Goal: Information Seeking & Learning: Learn about a topic

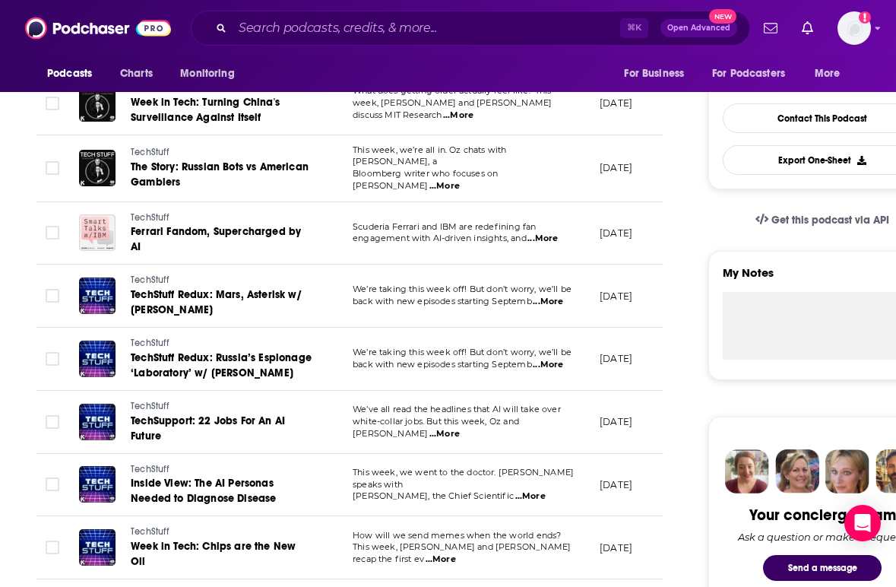
scroll to position [760, 0]
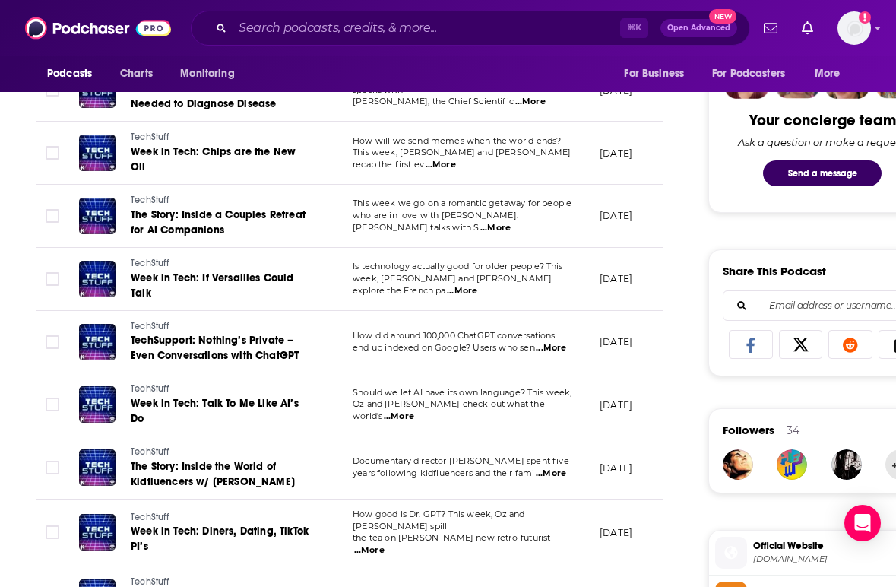
click at [354, 72] on div "Podcasts Charts Monitoring For Business For Podcasters More" at bounding box center [448, 74] width 896 height 36
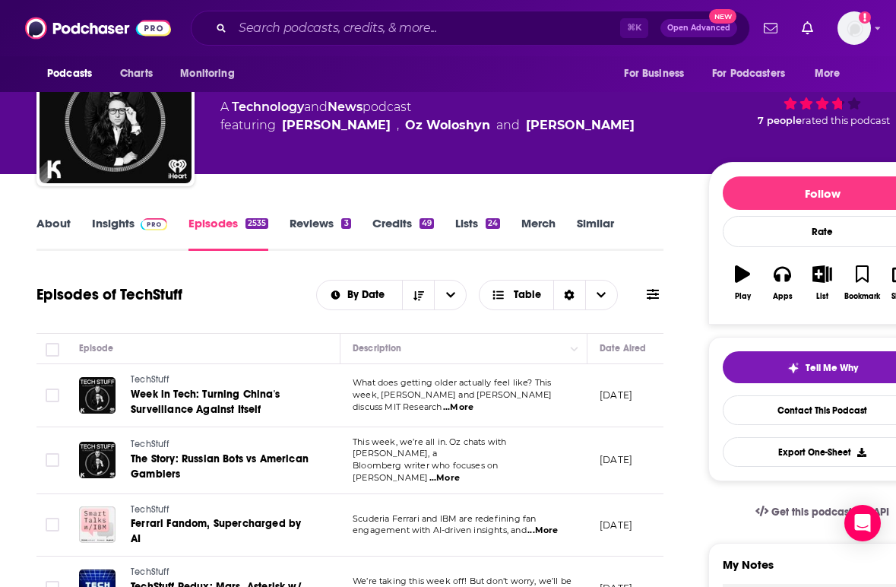
scroll to position [61, 0]
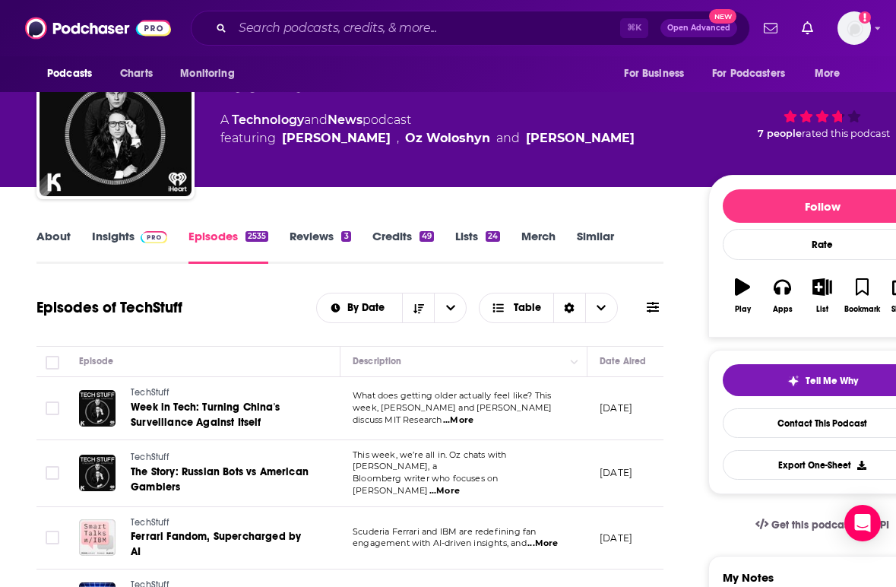
click at [117, 235] on link "Insights" at bounding box center [129, 246] width 75 height 35
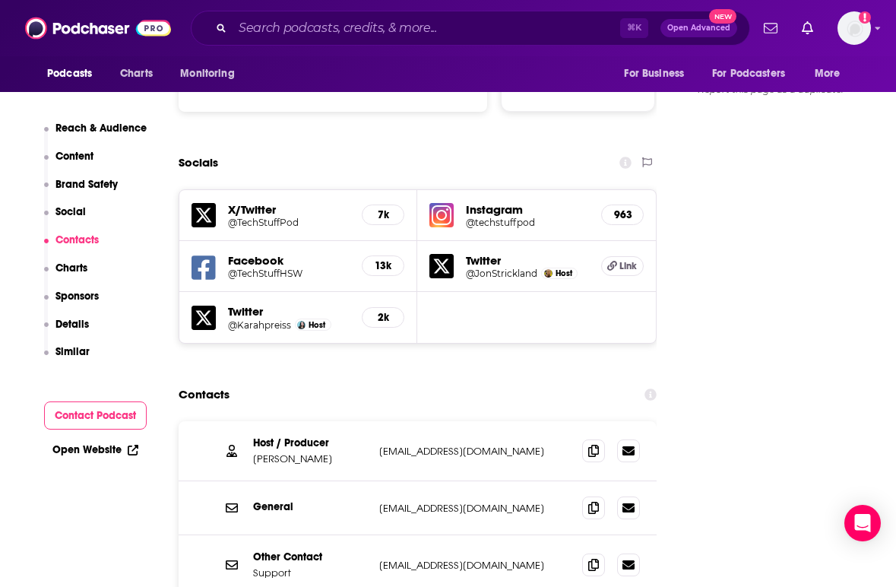
scroll to position [1702, 0]
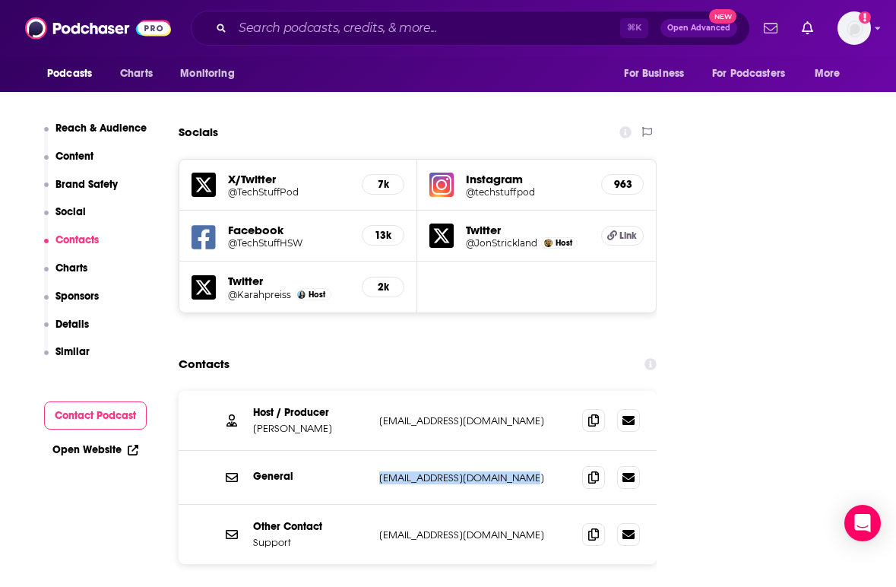
drag, startPoint x: 521, startPoint y: 405, endPoint x: 372, endPoint y: 404, distance: 148.2
click at [372, 451] on div "General [EMAIL_ADDRESS][DOMAIN_NAME] [EMAIL_ADDRESS][DOMAIN_NAME]" at bounding box center [418, 478] width 478 height 54
copy div "[EMAIL_ADDRESS][DOMAIN_NAME]"
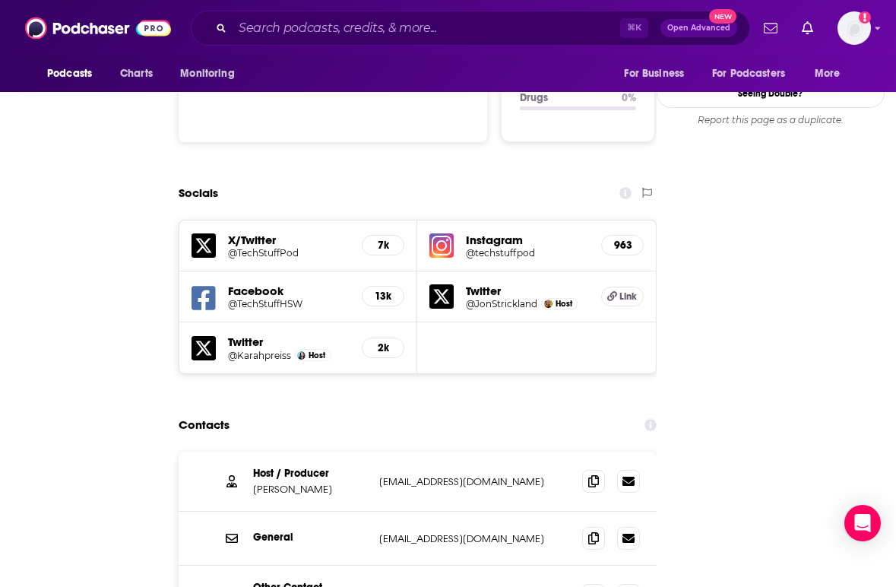
scroll to position [0, 0]
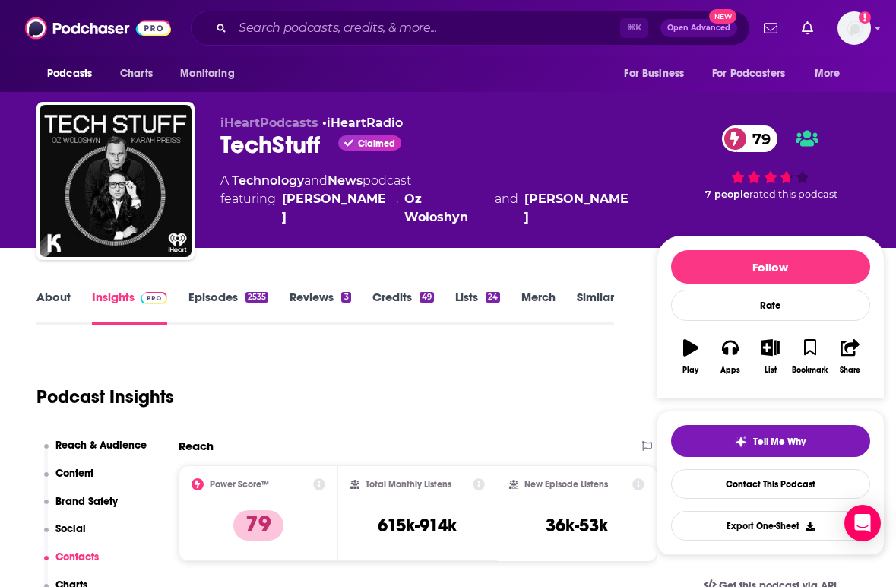
click at [871, 132] on div "79 7 people rated this podcast" at bounding box center [771, 163] width 228 height 94
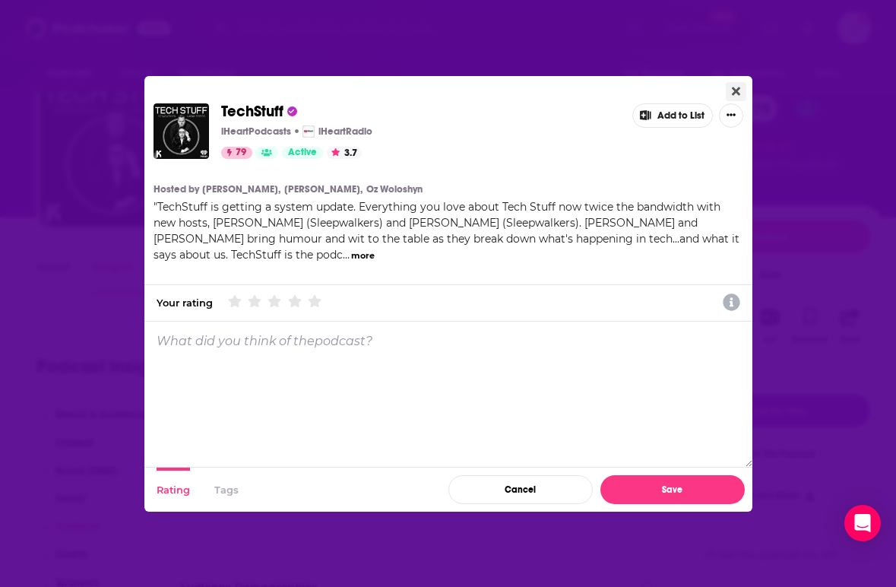
click at [739, 86] on icon "Close" at bounding box center [736, 91] width 8 height 12
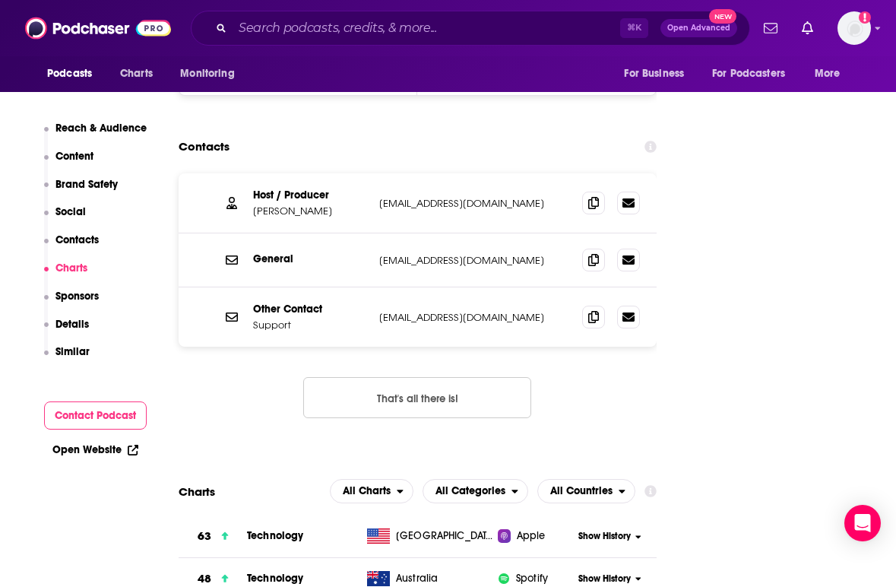
scroll to position [1829, 0]
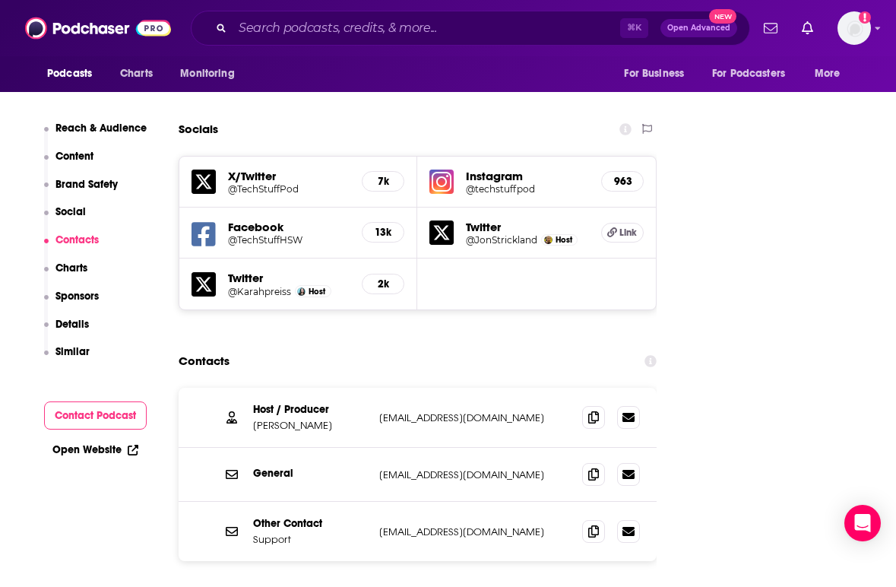
scroll to position [1616, 0]
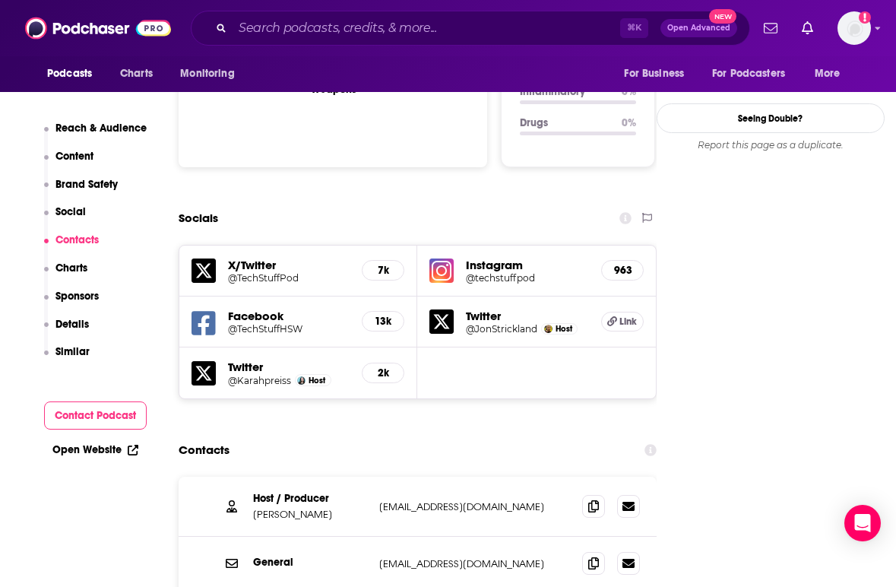
click at [265, 258] on h5 "X/Twitter" at bounding box center [289, 265] width 122 height 14
click at [198, 258] on icon at bounding box center [204, 270] width 24 height 24
click at [314, 204] on div "Socials" at bounding box center [418, 218] width 478 height 29
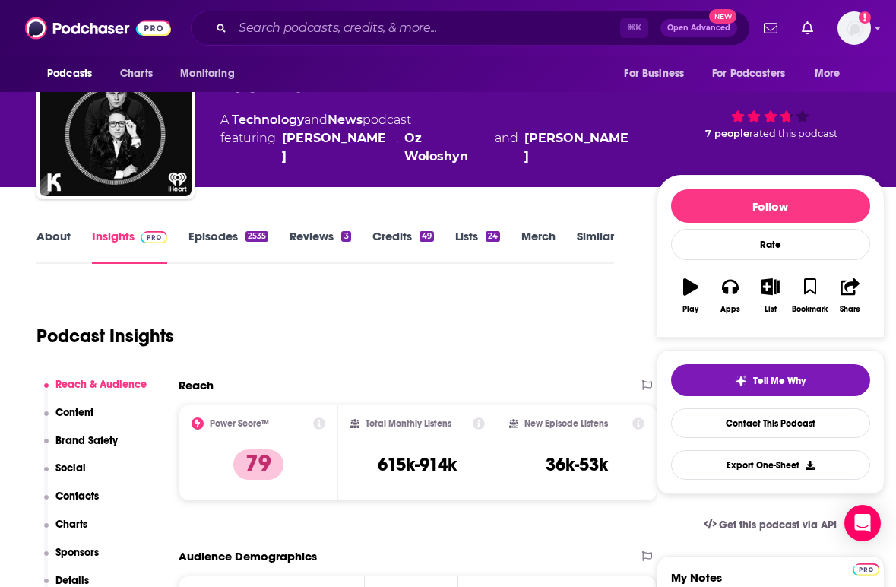
scroll to position [0, 0]
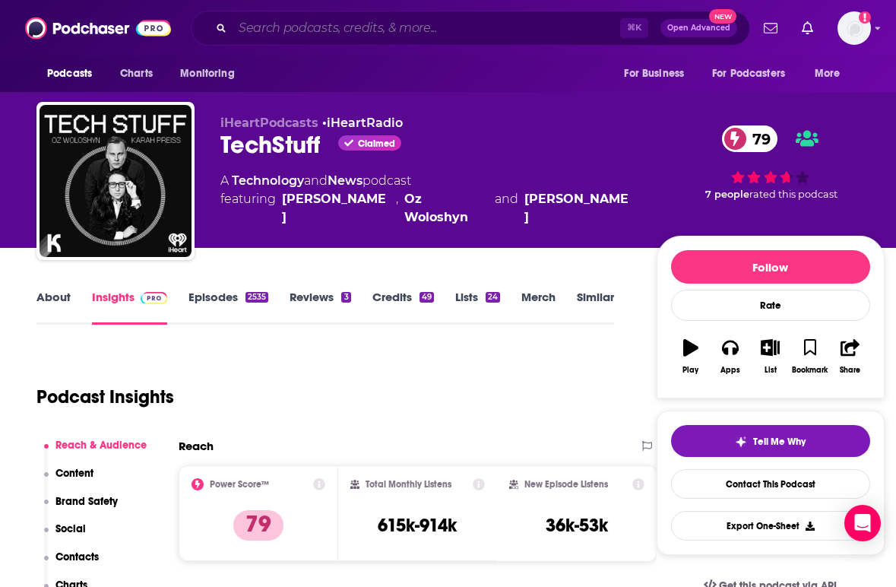
click at [267, 21] on input "Search podcasts, credits, & more..." at bounding box center [427, 28] width 388 height 24
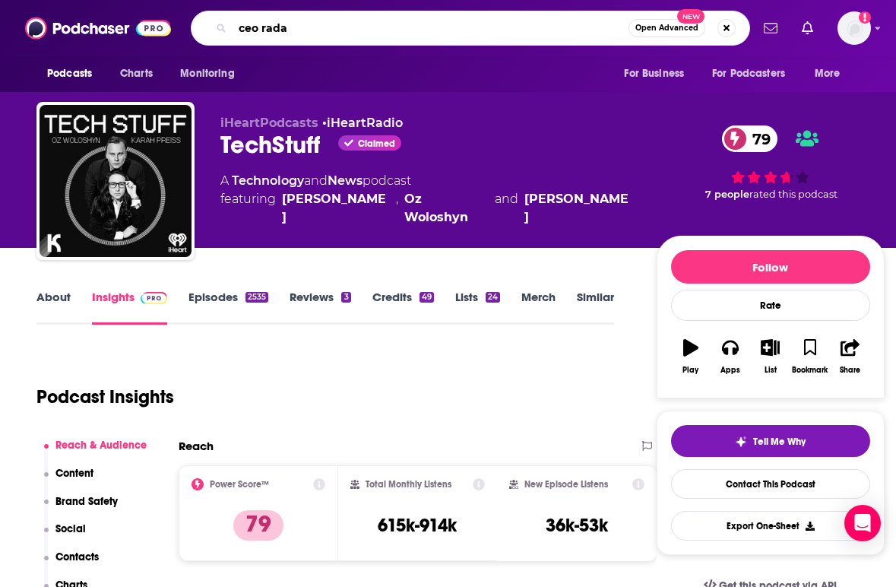
type input "ceo radar"
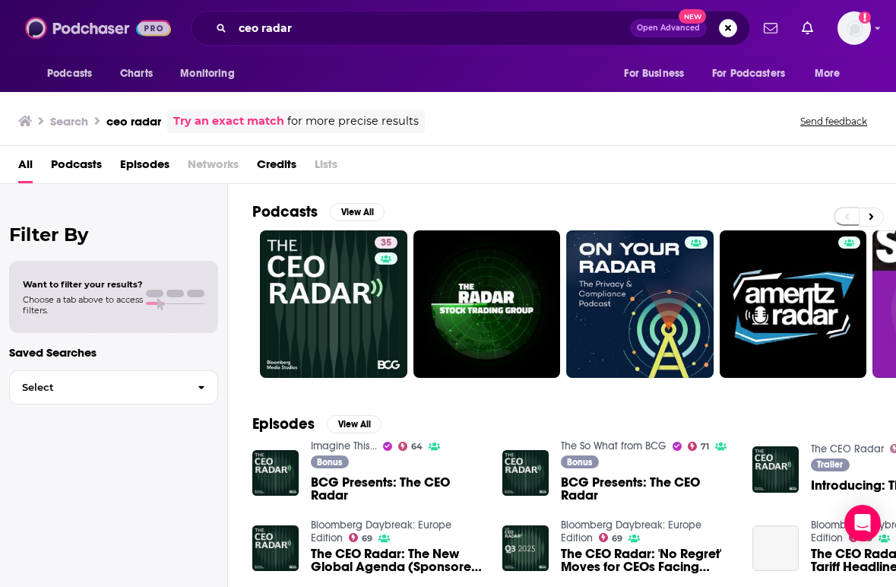
click at [109, 27] on img at bounding box center [98, 28] width 146 height 29
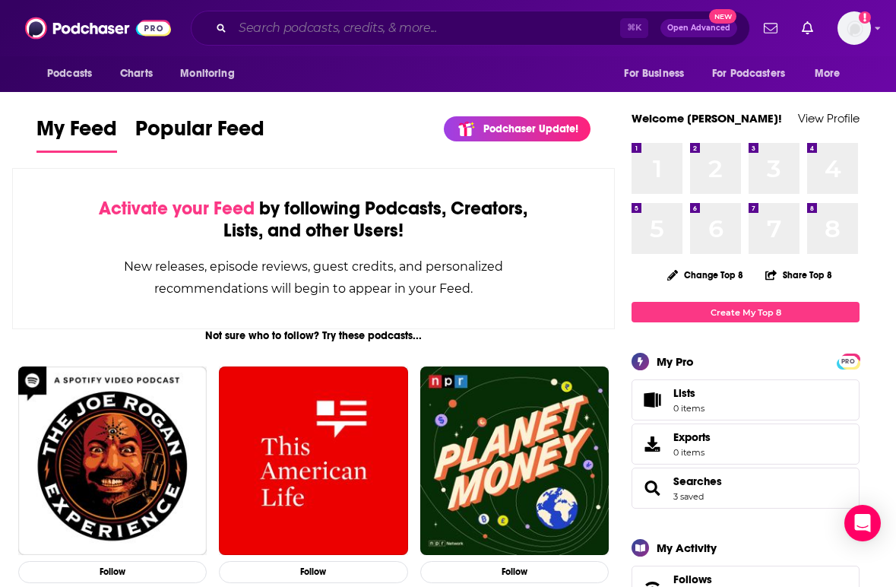
click at [258, 33] on input "Search podcasts, credits, & more..." at bounding box center [427, 28] width 388 height 24
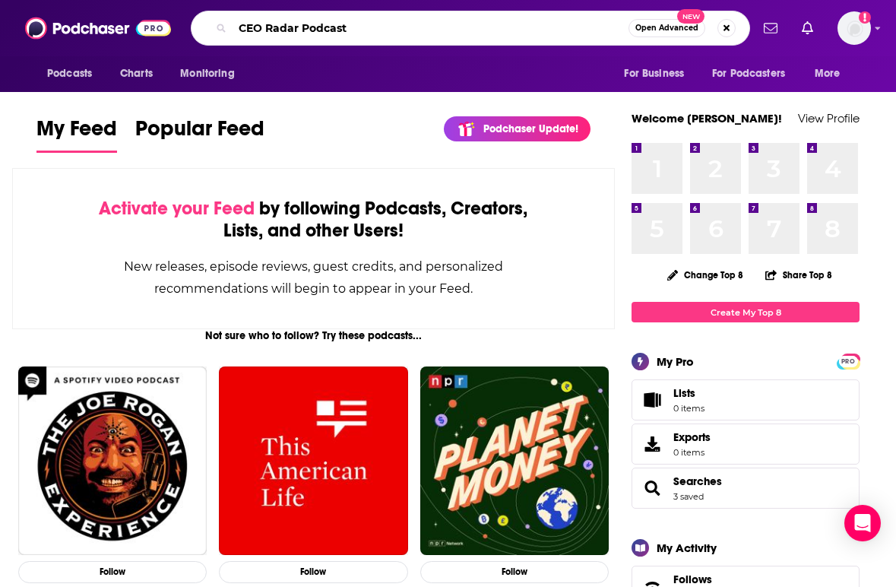
type input "CEO Radar Podcast"
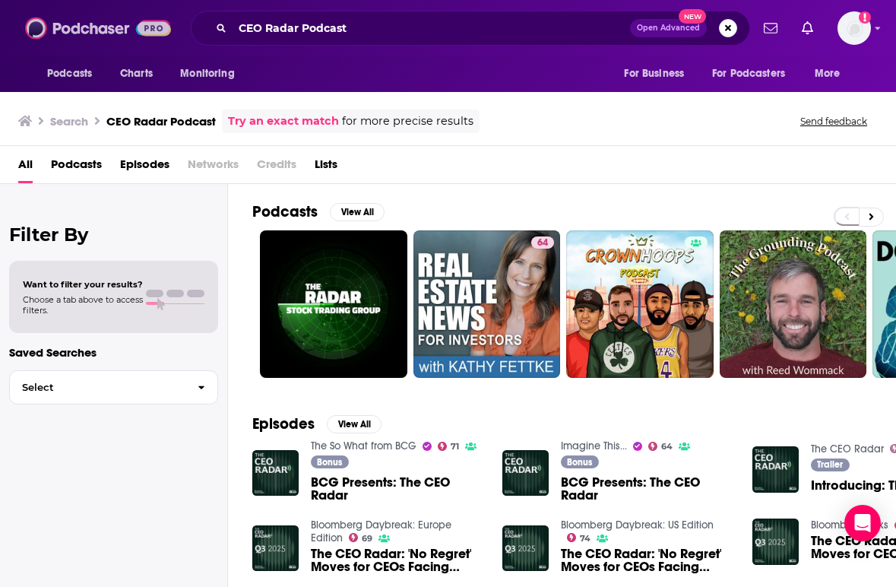
click at [103, 32] on img at bounding box center [98, 28] width 146 height 29
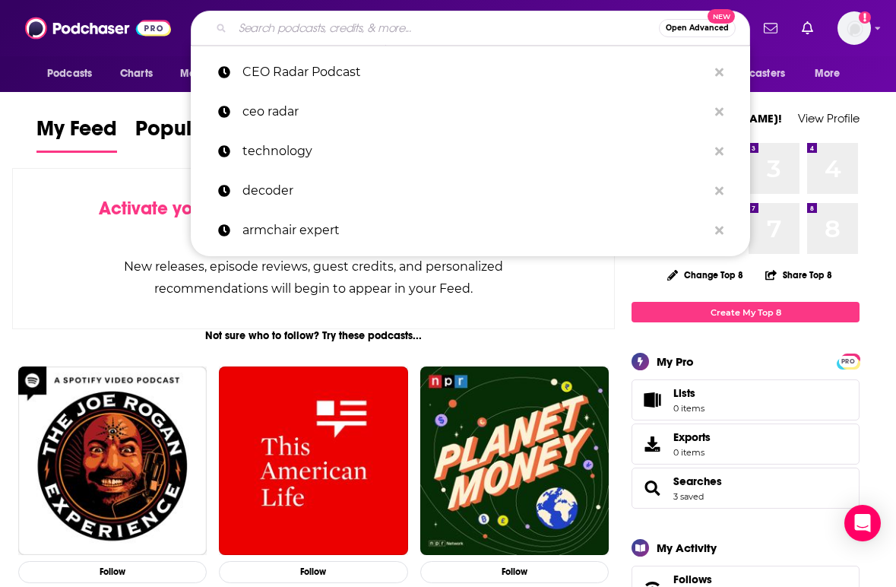
click at [285, 24] on input "Search podcasts, credits, & more..." at bounding box center [446, 28] width 426 height 24
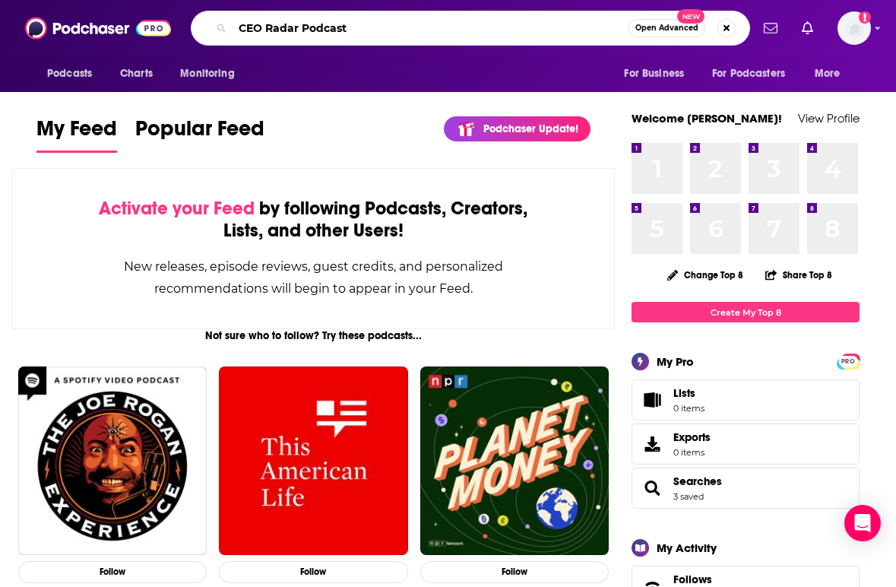
type input "CEO Radar Podcast"
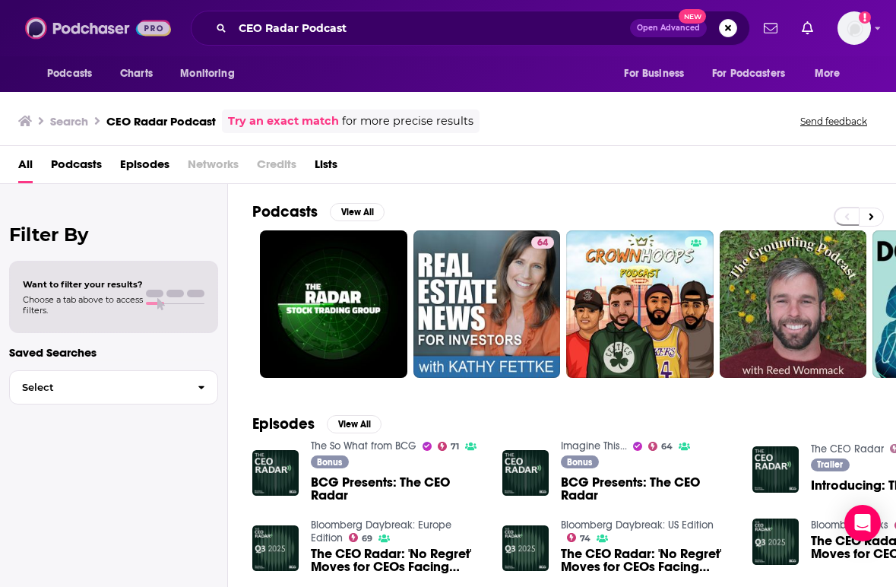
click at [100, 25] on img at bounding box center [98, 28] width 146 height 29
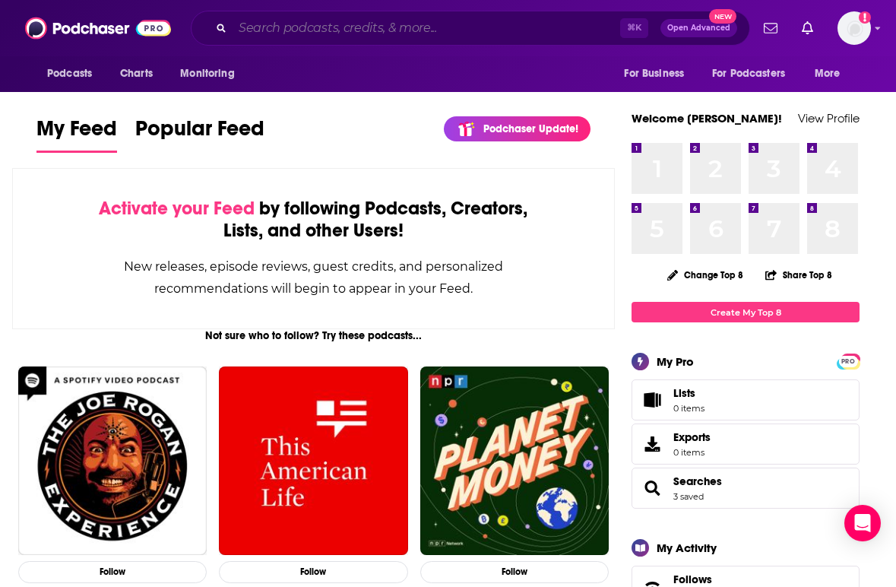
click at [288, 25] on input "Search podcasts, credits, & more..." at bounding box center [427, 28] width 388 height 24
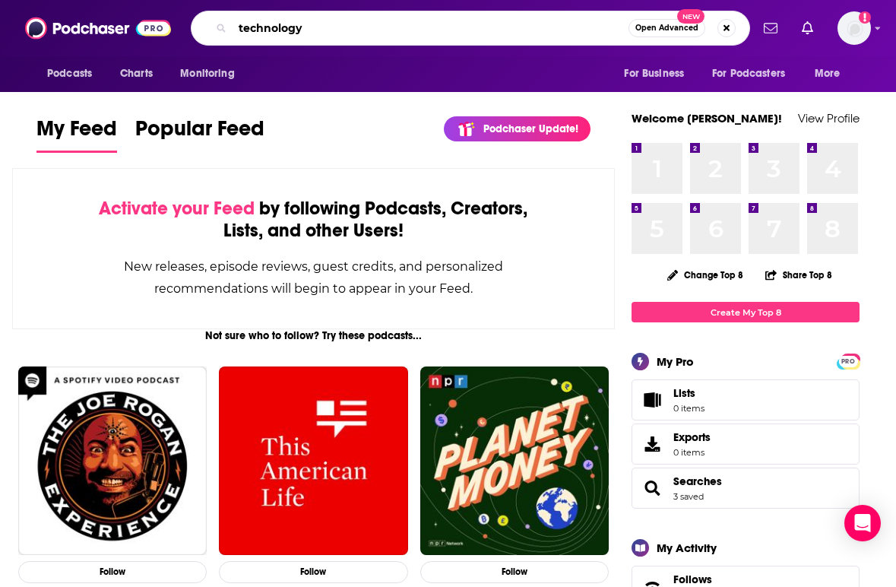
type input "technology"
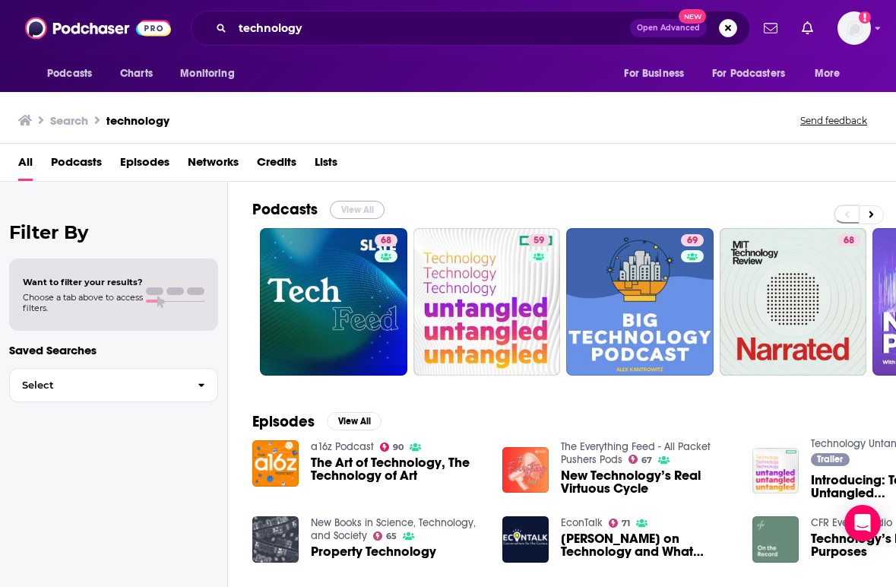
click at [346, 204] on button "View All" at bounding box center [357, 210] width 55 height 18
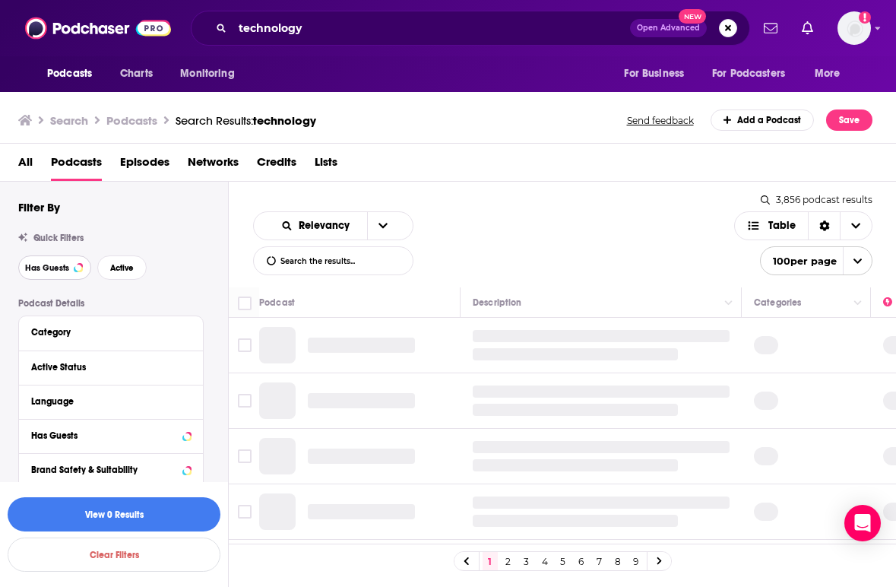
click at [47, 276] on button "Has Guests" at bounding box center [54, 267] width 73 height 24
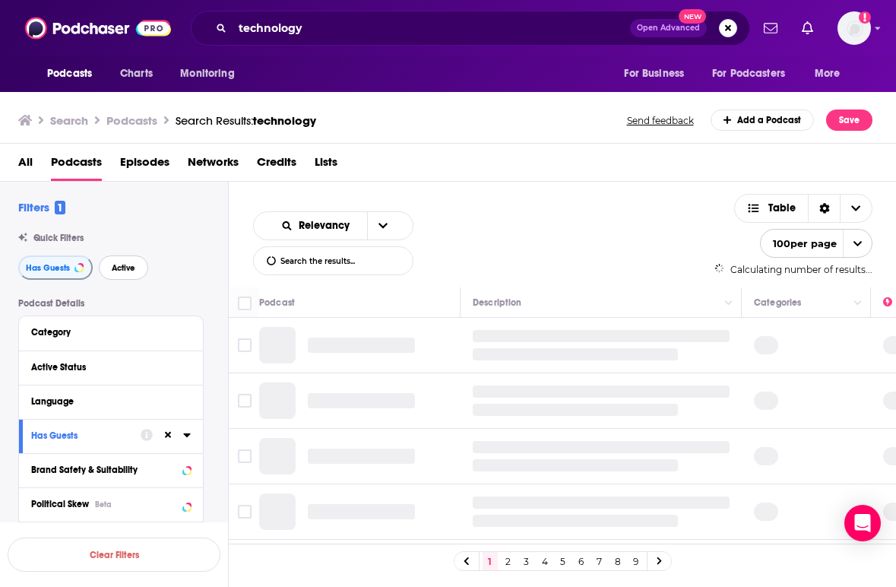
click at [120, 271] on span "Active" at bounding box center [124, 268] width 24 height 8
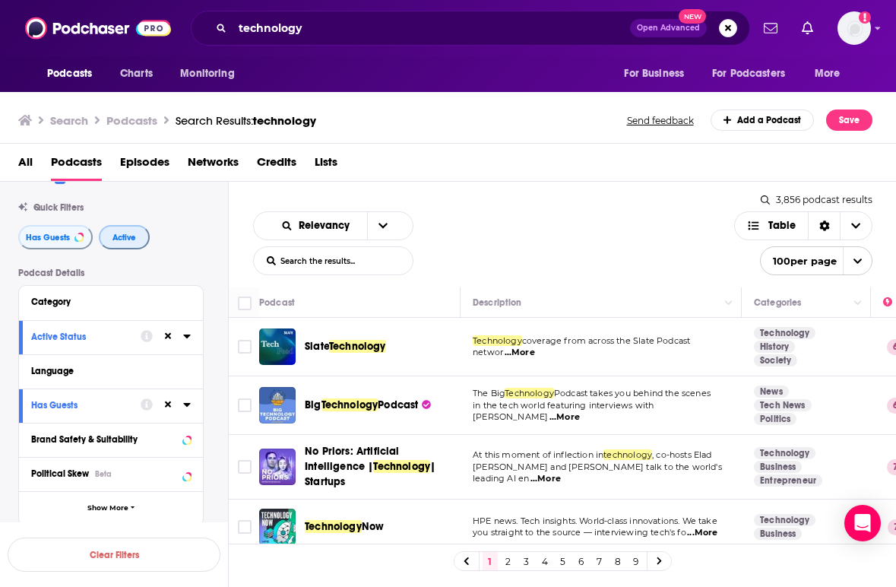
scroll to position [61, 0]
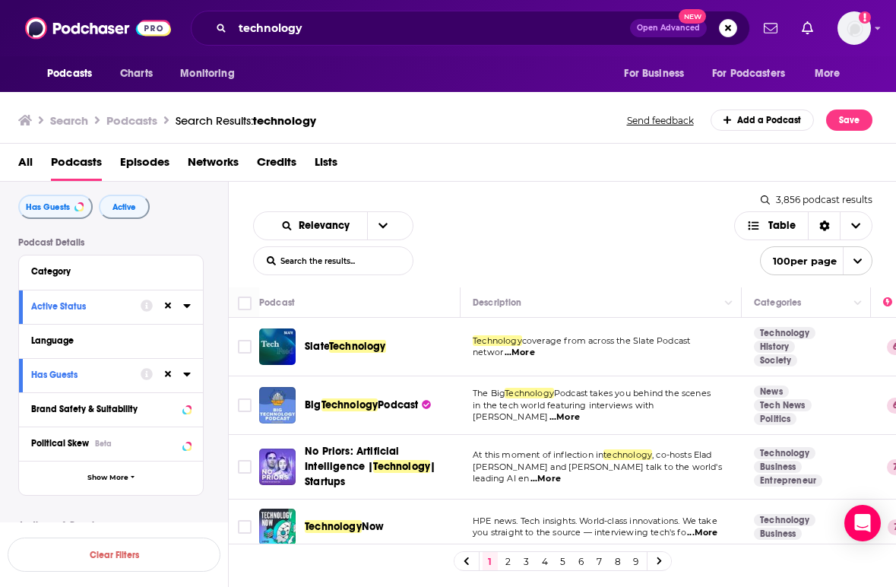
click at [459, 369] on td "Slate Technology" at bounding box center [359, 347] width 201 height 59
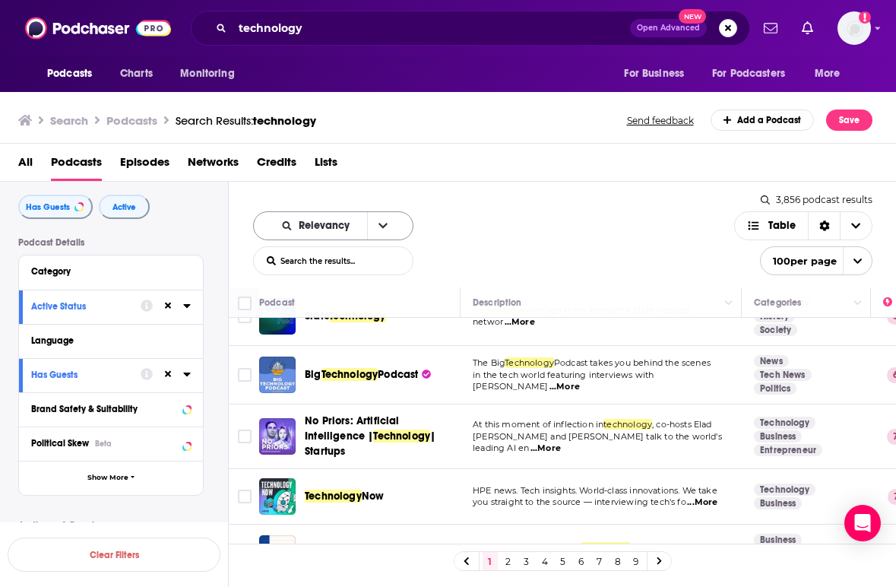
click at [369, 219] on button "open menu" at bounding box center [383, 225] width 32 height 27
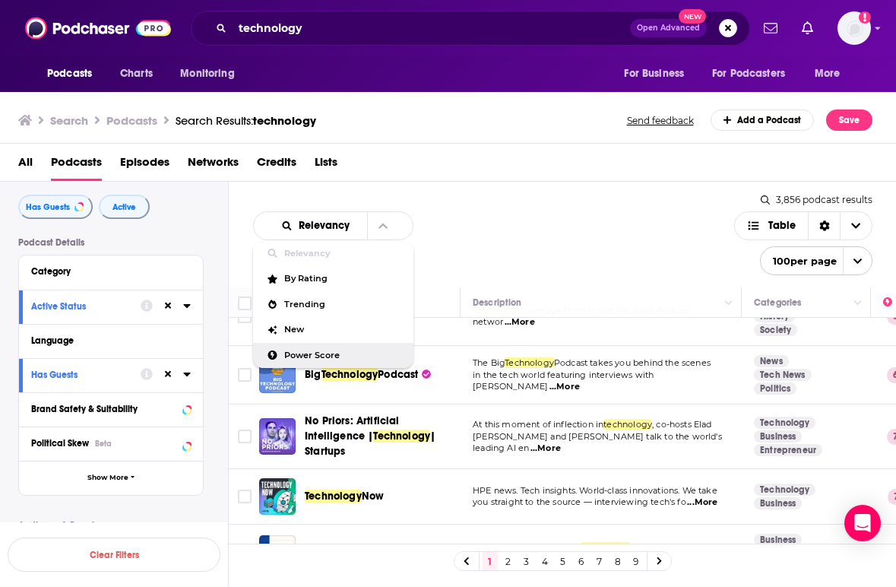
click at [312, 353] on span "Power Score" at bounding box center [342, 355] width 117 height 8
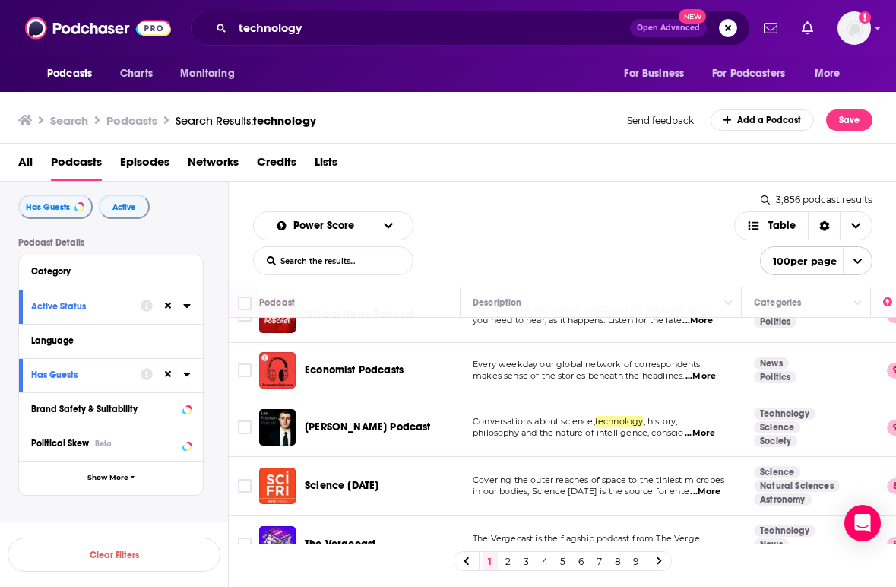
click at [460, 351] on td "Economist Podcasts" at bounding box center [359, 370] width 201 height 55
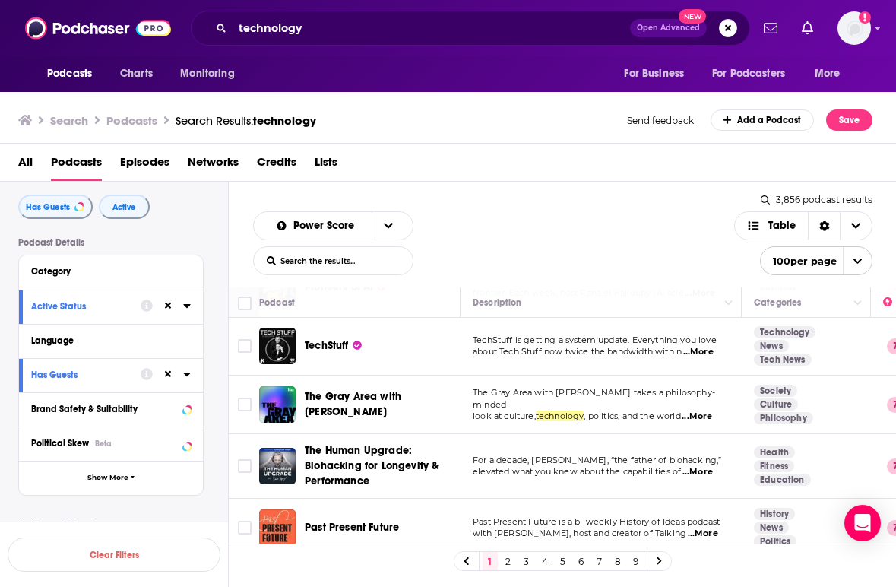
scroll to position [517, 0]
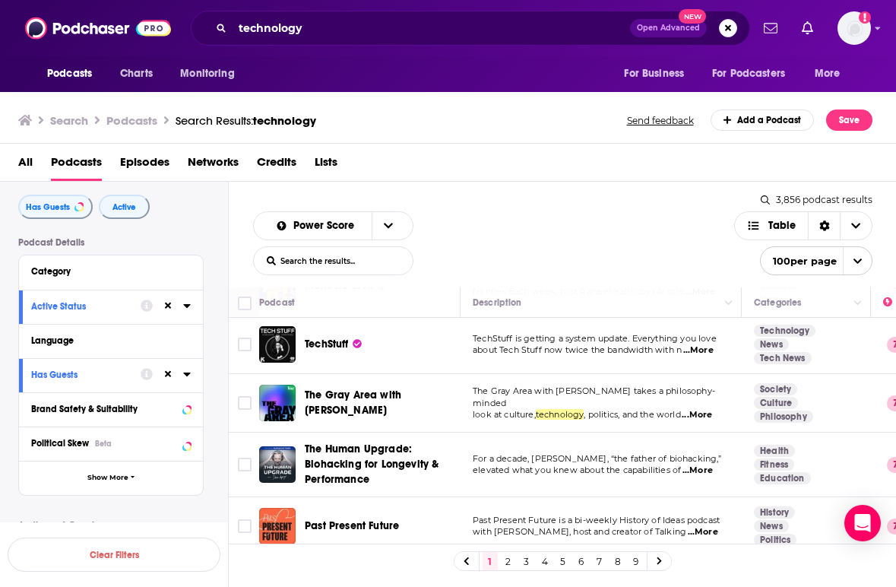
click at [461, 410] on div "The Gray Area with [PERSON_NAME]" at bounding box center [384, 403] width 158 height 30
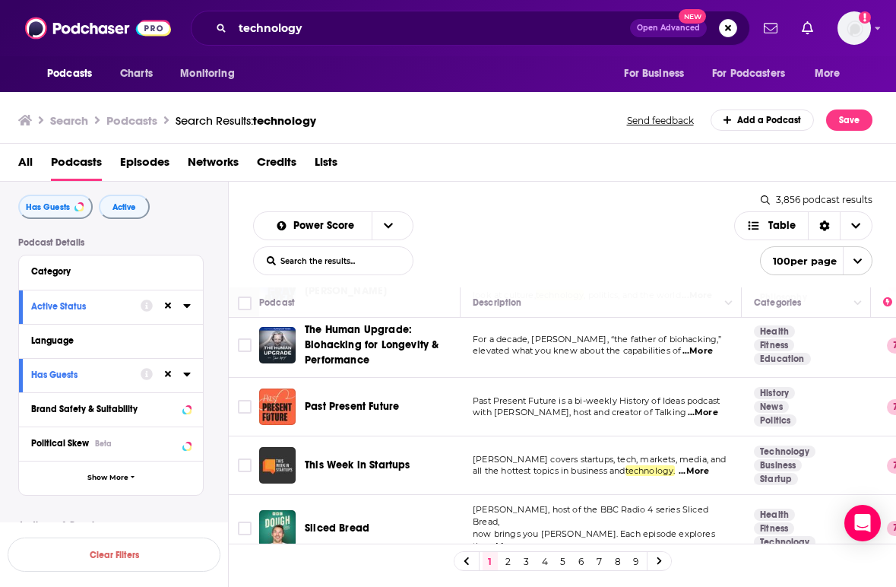
scroll to position [638, 0]
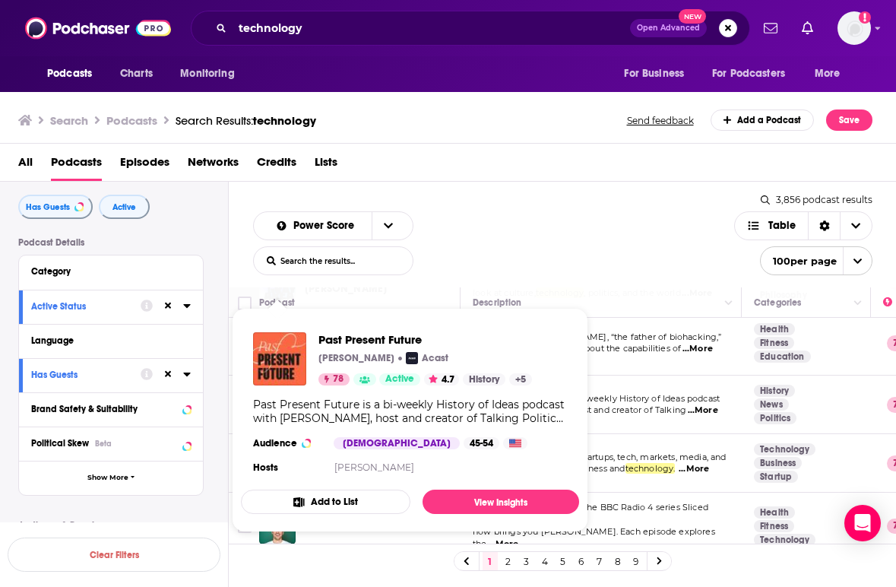
click at [276, 404] on div "Past Present Future is a bi-weekly History of Ideas podcast with [PERSON_NAME],…" at bounding box center [410, 410] width 314 height 27
click at [280, 366] on img "Past Present Future" at bounding box center [279, 358] width 53 height 53
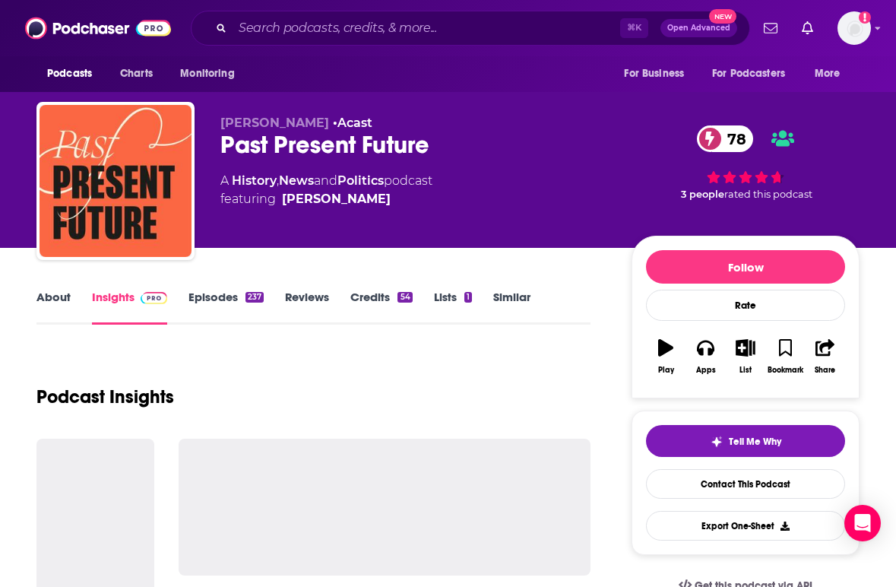
click at [332, 368] on div "Podcast Insights" at bounding box center [313, 388] width 554 height 78
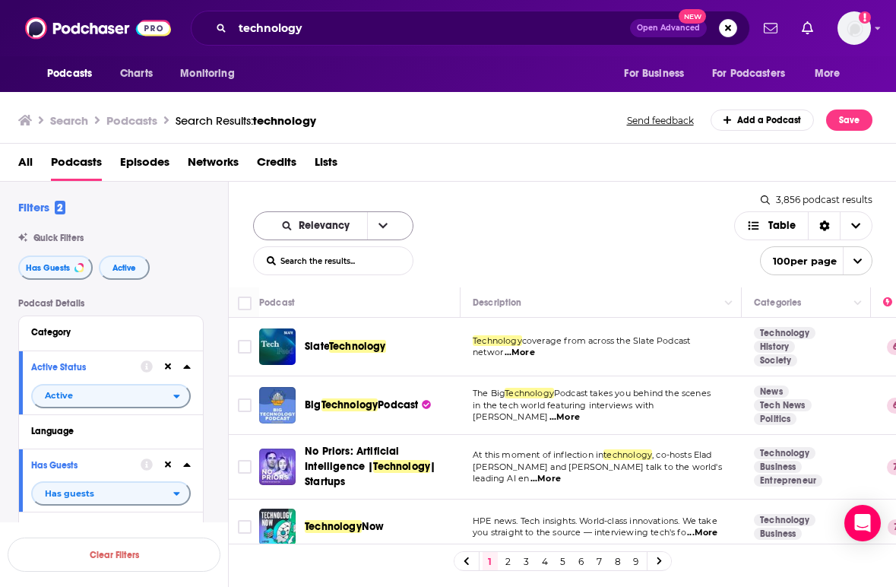
click at [378, 223] on icon "open menu" at bounding box center [382, 225] width 9 height 11
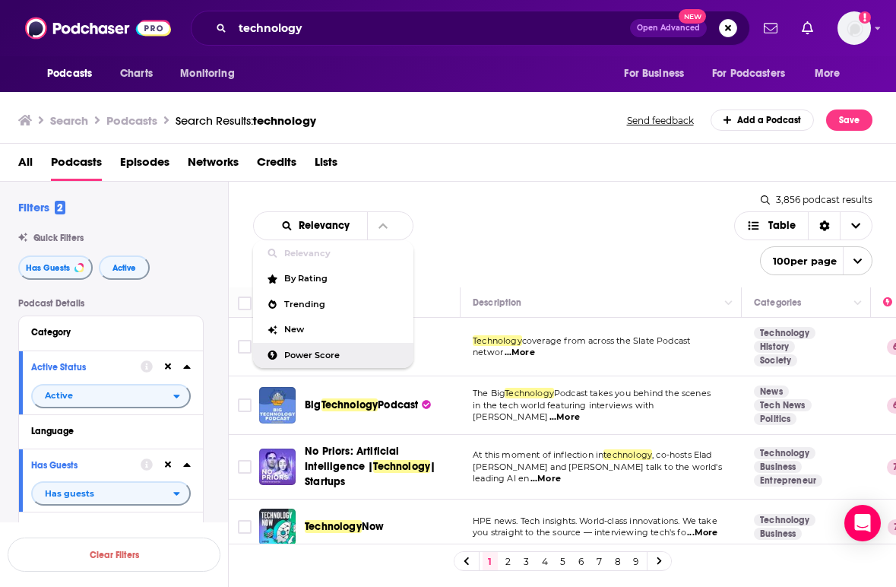
click at [312, 347] on div "Power Score" at bounding box center [333, 356] width 160 height 26
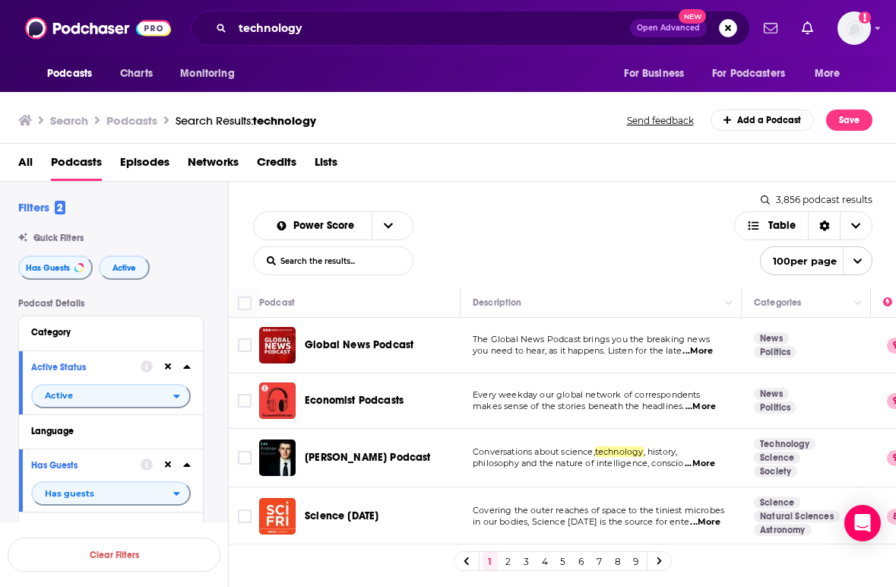
click at [458, 445] on div "[PERSON_NAME] Podcast" at bounding box center [384, 457] width 158 height 36
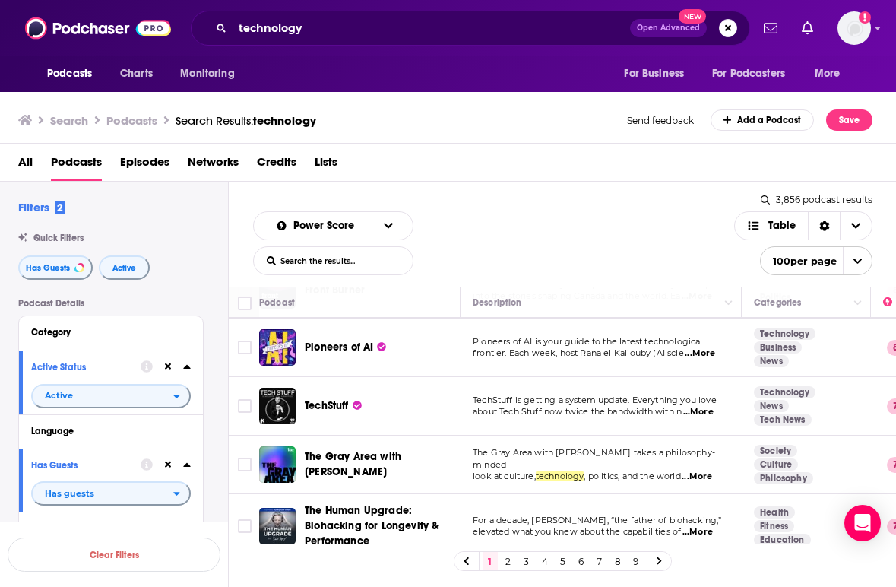
scroll to position [456, 0]
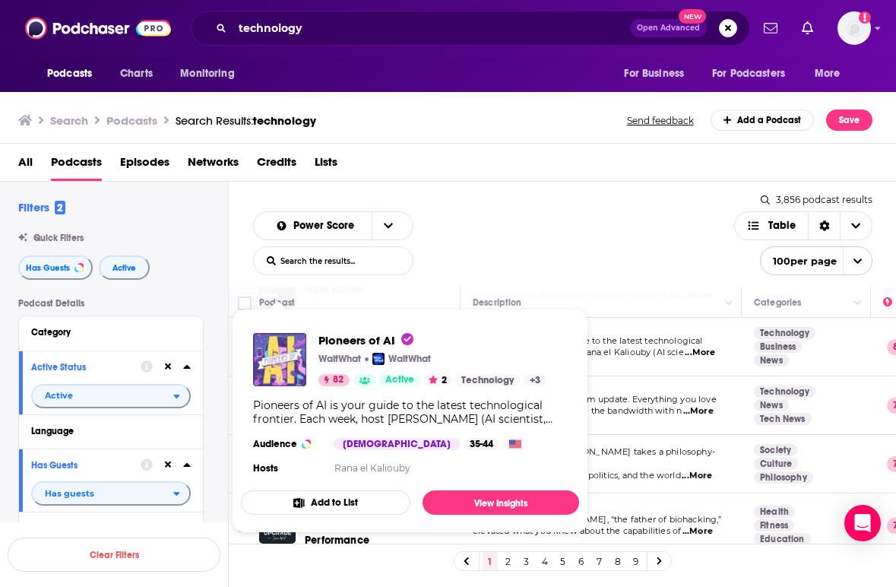
click at [282, 339] on img "Pioneers of AI" at bounding box center [279, 359] width 53 height 53
